Goal: Information Seeking & Learning: Learn about a topic

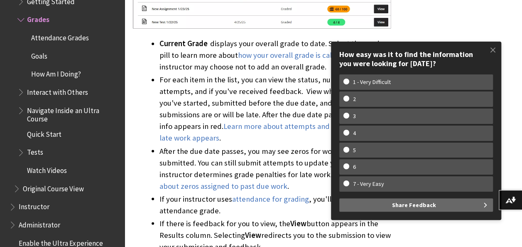
scroll to position [636, 0]
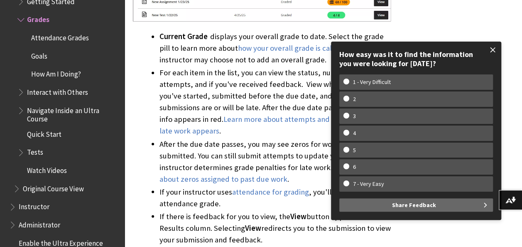
click at [493, 48] on span at bounding box center [492, 49] width 17 height 17
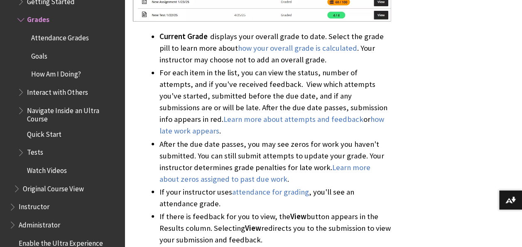
click at [304, 224] on li "If there is feedback for you to view, the View button appears in the Results co…" at bounding box center [274, 227] width 231 height 35
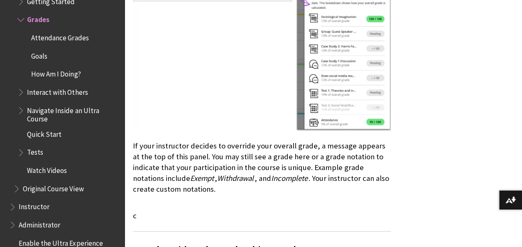
scroll to position [2734, 0]
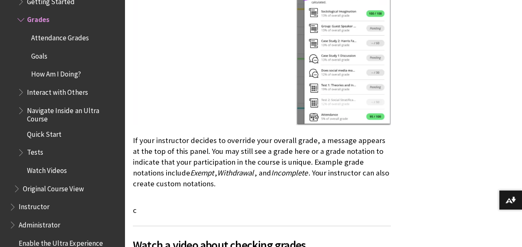
drag, startPoint x: 521, startPoint y: 243, endPoint x: 521, endPoint y: 236, distance: 7.5
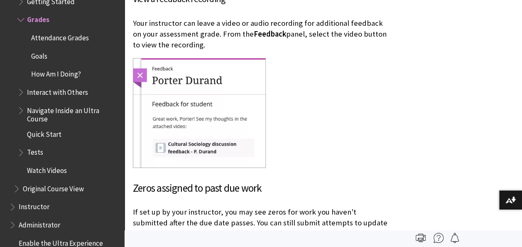
scroll to position [1298, 0]
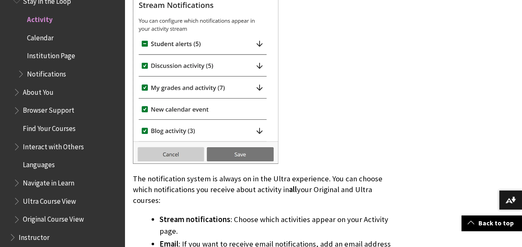
scroll to position [1079, 0]
